Goal: Task Accomplishment & Management: Use online tool/utility

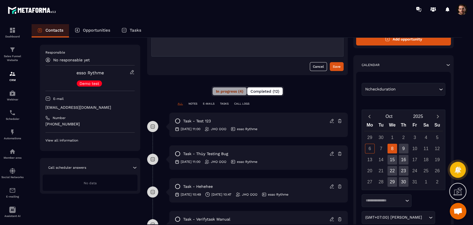
scroll to position [65, 0]
click at [263, 91] on span "Completed (12)" at bounding box center [264, 91] width 29 height 4
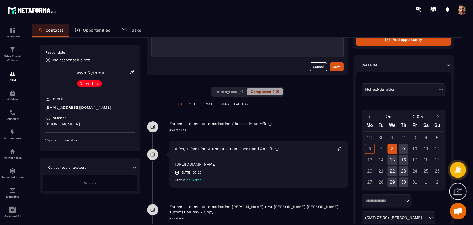
click at [239, 163] on p "https://webinar.metaforma.io/s/4arRn" at bounding box center [258, 160] width 166 height 13
click at [230, 163] on p "https://webinar.metaforma.io/s/4arRn" at bounding box center [258, 160] width 166 height 13
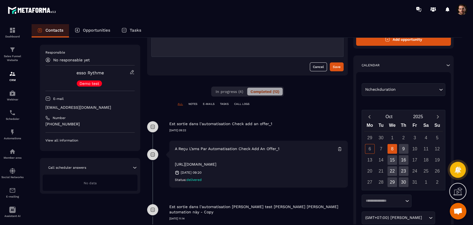
click at [238, 163] on p "https://webinar.metaforma.io/s/4arRn" at bounding box center [258, 160] width 166 height 13
click at [236, 163] on p "https://webinar.metaforma.io/s/4arRn" at bounding box center [258, 160] width 166 height 13
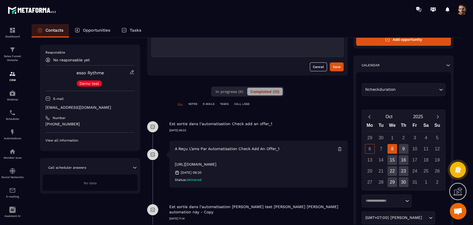
click at [236, 163] on p "https://webinar.metaforma.io/s/4arRn" at bounding box center [258, 160] width 166 height 13
click at [235, 162] on p "https://webinar.metaforma.io/s/4arRn" at bounding box center [258, 160] width 166 height 13
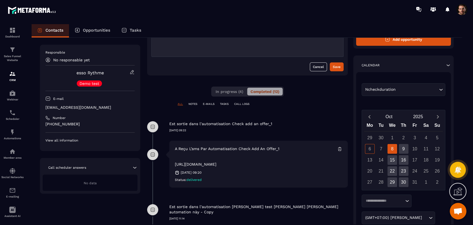
click at [235, 162] on p "https://webinar.metaforma.io/s/4arRn" at bounding box center [258, 160] width 166 height 13
click at [204, 161] on p "https://webinar.metaforma.io/s/4arRn" at bounding box center [258, 160] width 166 height 13
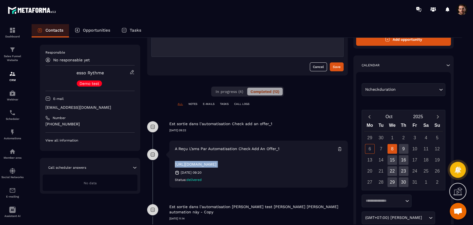
click at [242, 164] on p "https://webinar.metaforma.io/s/4arRn" at bounding box center [258, 160] width 166 height 13
click at [228, 163] on p "https://webinar.metaforma.io/s/4arRn" at bounding box center [258, 160] width 166 height 13
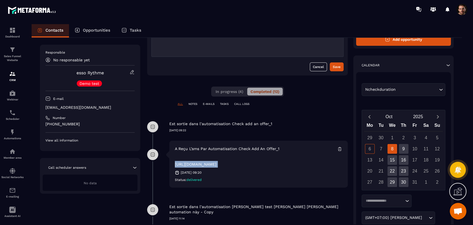
click at [228, 163] on p "https://webinar.metaforma.io/s/4arRn" at bounding box center [258, 160] width 166 height 13
click at [235, 161] on p "https://webinar.metaforma.io/s/4arRn" at bounding box center [258, 160] width 166 height 13
click at [206, 164] on p "https://webinar.metaforma.io/s/4arRn" at bounding box center [258, 160] width 166 height 13
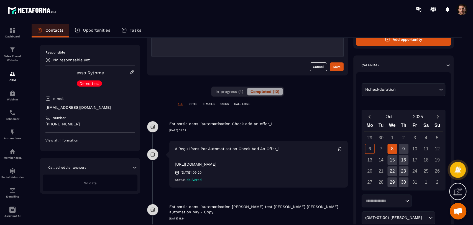
click at [206, 164] on p "https://webinar.metaforma.io/s/4arRn" at bounding box center [258, 160] width 166 height 13
drag, startPoint x: 206, startPoint y: 164, endPoint x: 203, endPoint y: 168, distance: 4.5
drag, startPoint x: 203, startPoint y: 168, endPoint x: 194, endPoint y: 137, distance: 32.3
click at [194, 137] on div "Est sortie dans l’automatisation Check add an offer_1 06/10/2025 09:22" at bounding box center [247, 127] width 200 height 28
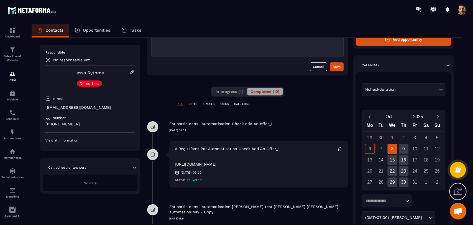
click at [204, 164] on p "https://webinar.metaforma.io/s/4arRn" at bounding box center [258, 160] width 166 height 13
click at [228, 162] on p "https://webinar.metaforma.io/s/4arRn" at bounding box center [258, 160] width 166 height 13
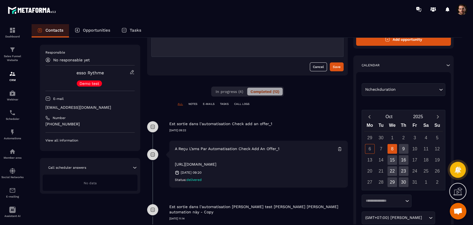
click at [228, 162] on p "https://webinar.metaforma.io/s/4arRn" at bounding box center [258, 160] width 166 height 13
click at [225, 163] on p "https://webinar.metaforma.io/s/4arRn" at bounding box center [258, 160] width 166 height 13
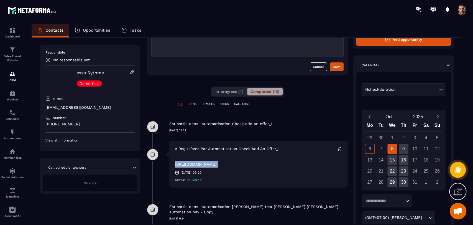
click at [233, 164] on p "https://webinar.metaforma.io/s/4arRn" at bounding box center [258, 160] width 166 height 13
click at [293, 119] on div "Est sortie dans l’automatisation Check add an offer_1 06/10/2025 09:22" at bounding box center [258, 122] width 178 height 19
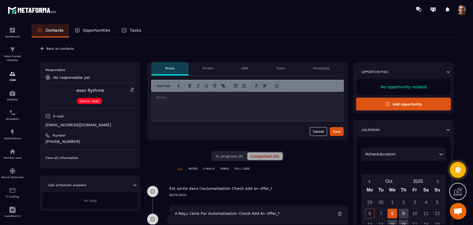
scroll to position [61, 0]
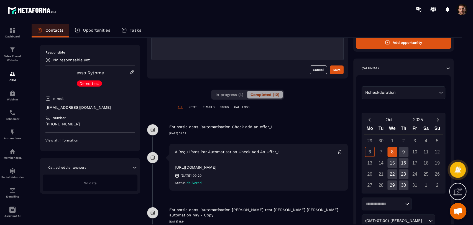
click at [222, 167] on p "https://webinar.metaforma.io/s/4arRn" at bounding box center [258, 163] width 166 height 13
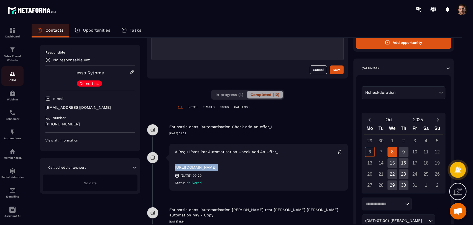
drag, startPoint x: 10, startPoint y: 55, endPoint x: 10, endPoint y: 80, distance: 24.6
click at [10, 55] on p "Sales Funnel Website" at bounding box center [12, 58] width 22 height 8
click at [10, 80] on p "CRM" at bounding box center [12, 79] width 22 height 3
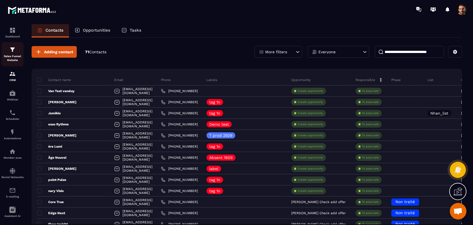
click at [11, 62] on p "Sales Funnel Website" at bounding box center [12, 58] width 22 height 8
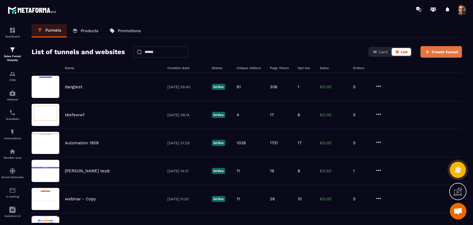
click at [434, 56] on button "Create funnel" at bounding box center [441, 52] width 42 height 12
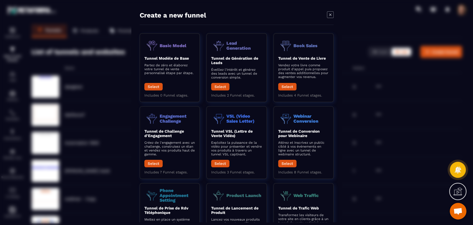
scroll to position [55, 0]
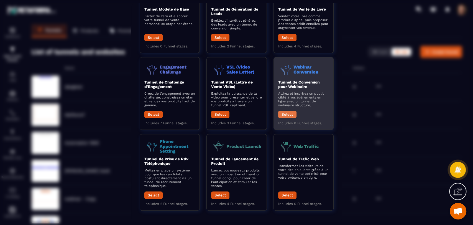
click at [289, 110] on button "Select" at bounding box center [287, 113] width 18 height 7
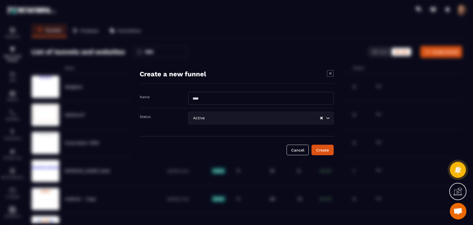
click at [280, 97] on input "Modal window" at bounding box center [260, 98] width 145 height 13
type input "**********"
click at [321, 149] on div "Create" at bounding box center [322, 150] width 15 height 6
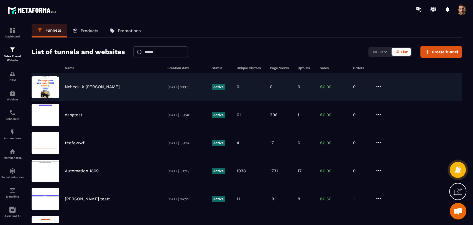
click at [284, 91] on div "Ncheck-k dùng 06/10/2025 10:05 Active 0 0 0 €0.00 0" at bounding box center [247, 87] width 430 height 28
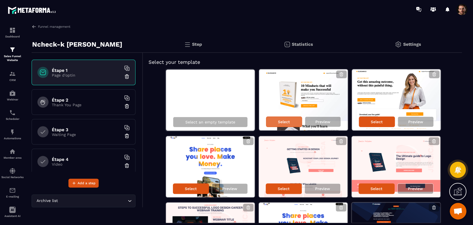
click at [291, 125] on div "Select" at bounding box center [284, 121] width 36 height 11
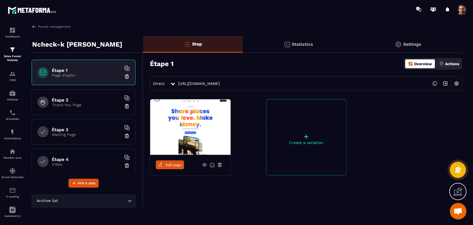
click at [167, 165] on span "Edit page" at bounding box center [174, 165] width 16 height 4
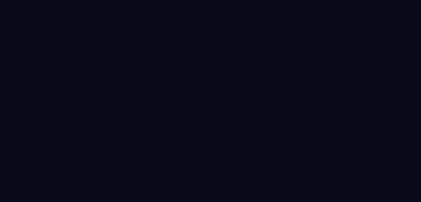
scroll to position [1, 0]
